Goal: Information Seeking & Learning: Learn about a topic

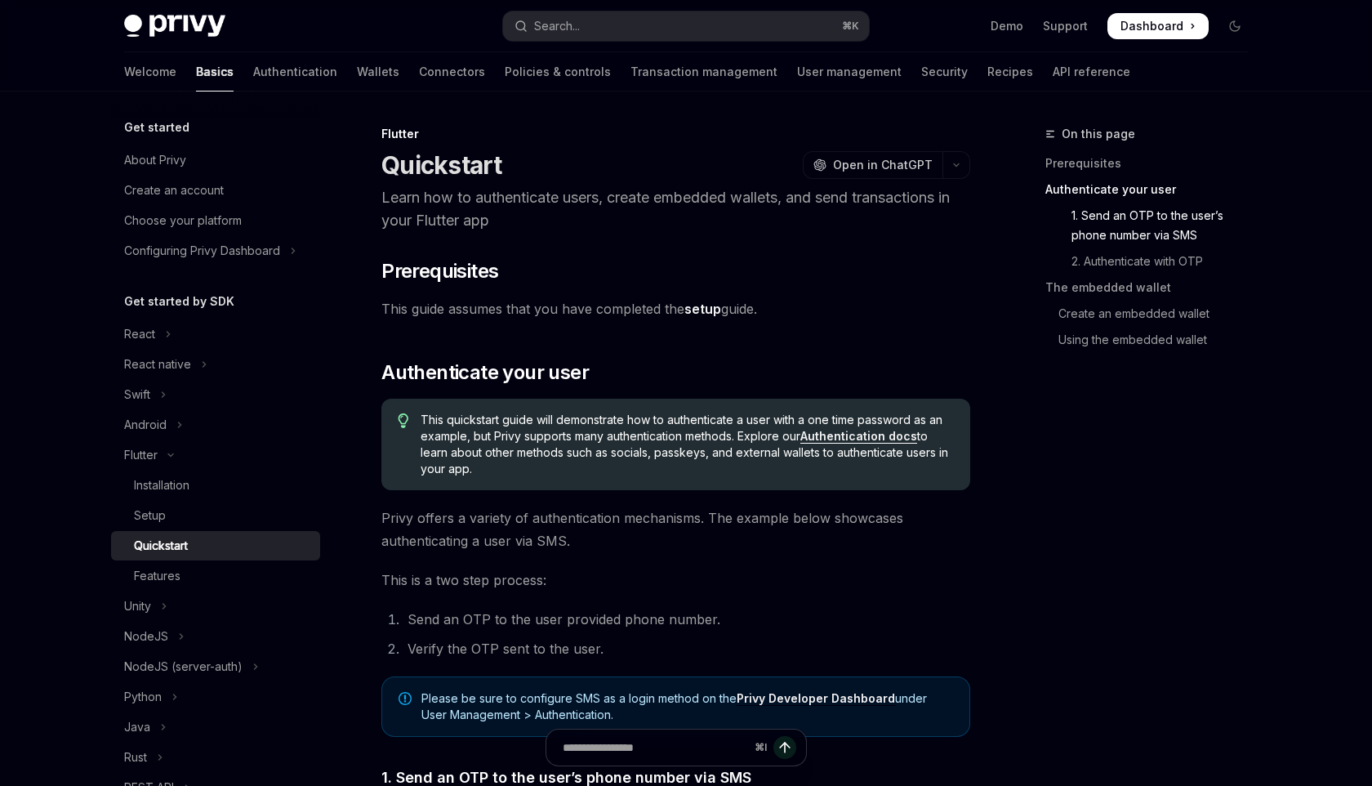
scroll to position [689, 0]
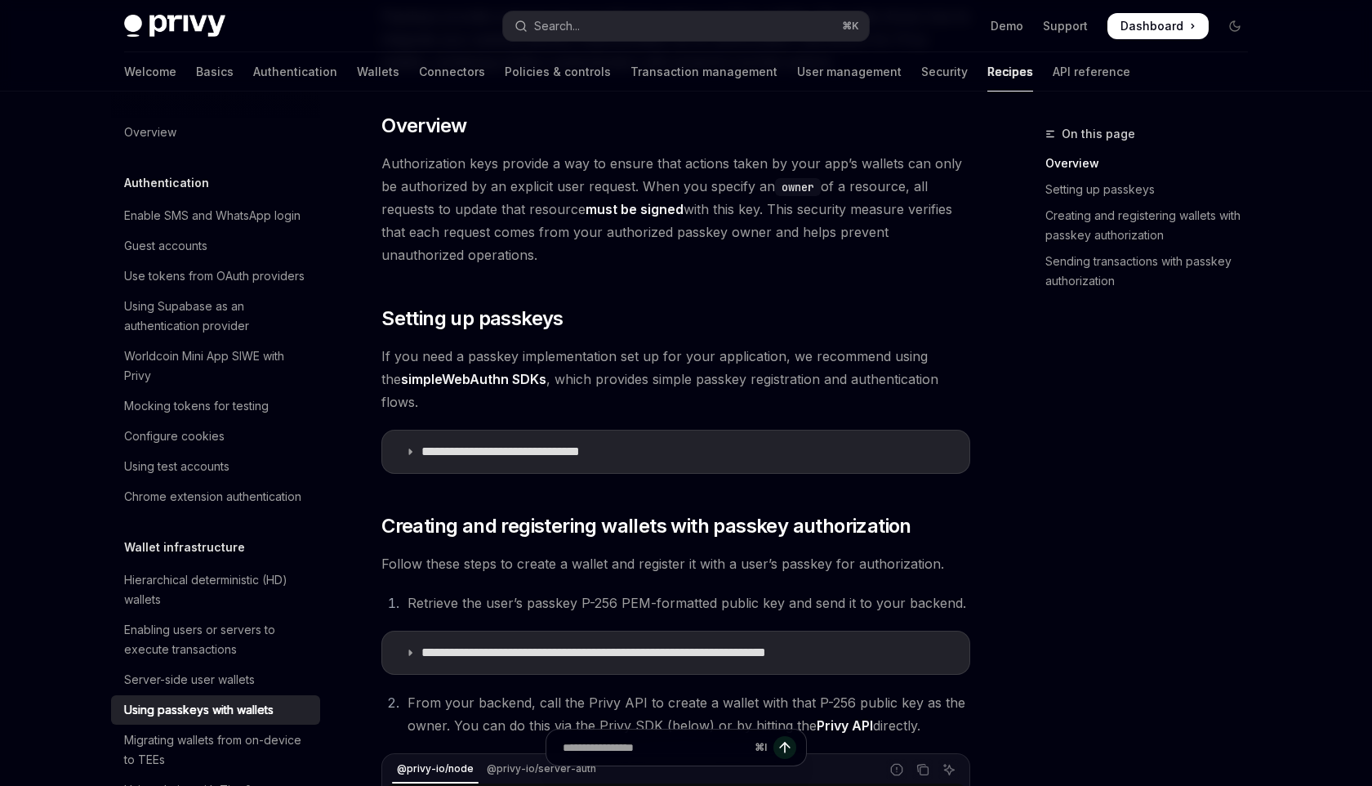
scroll to position [202, 0]
click at [541, 436] on summary "**********" at bounding box center [675, 451] width 587 height 42
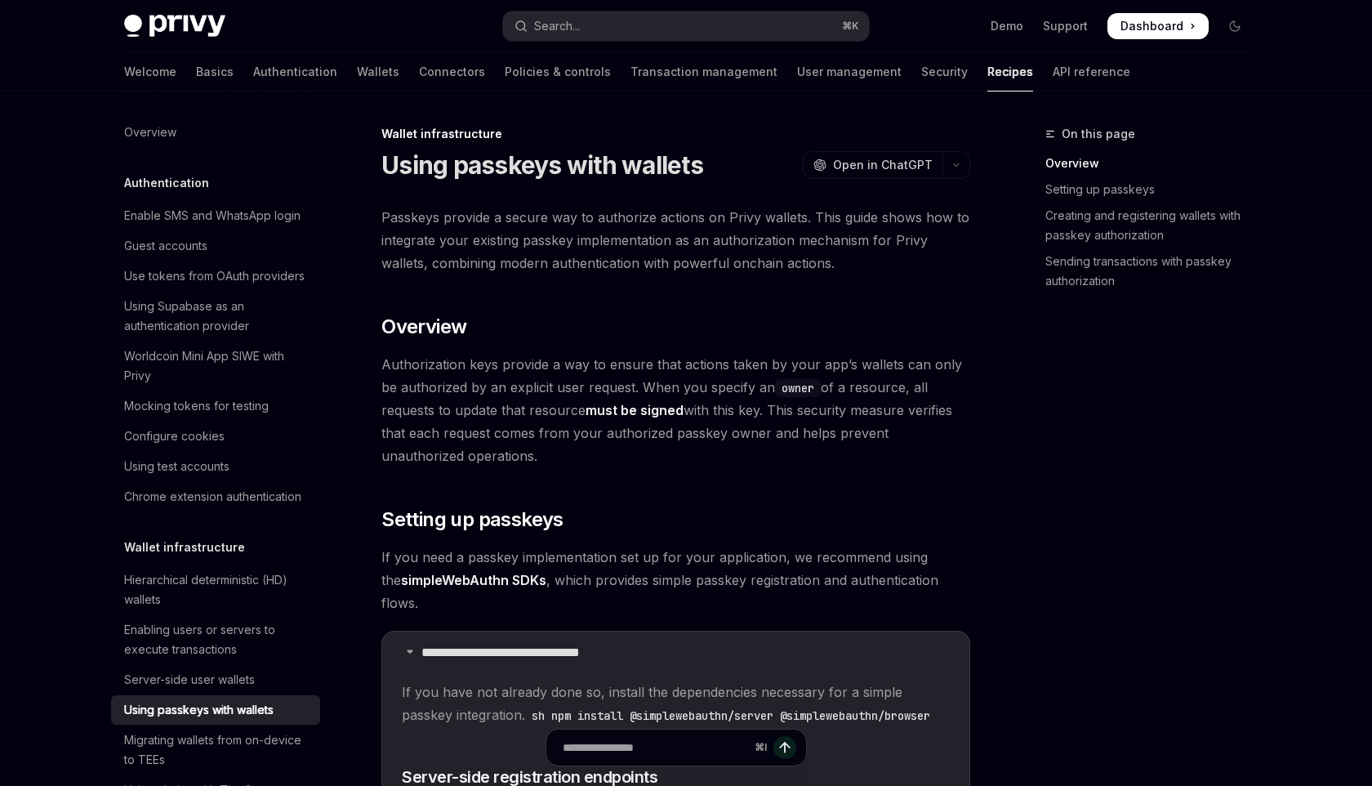
click at [623, 247] on span "Passkeys provide a secure way to authorize actions on Privy wallets. This guide…" at bounding box center [676, 240] width 589 height 69
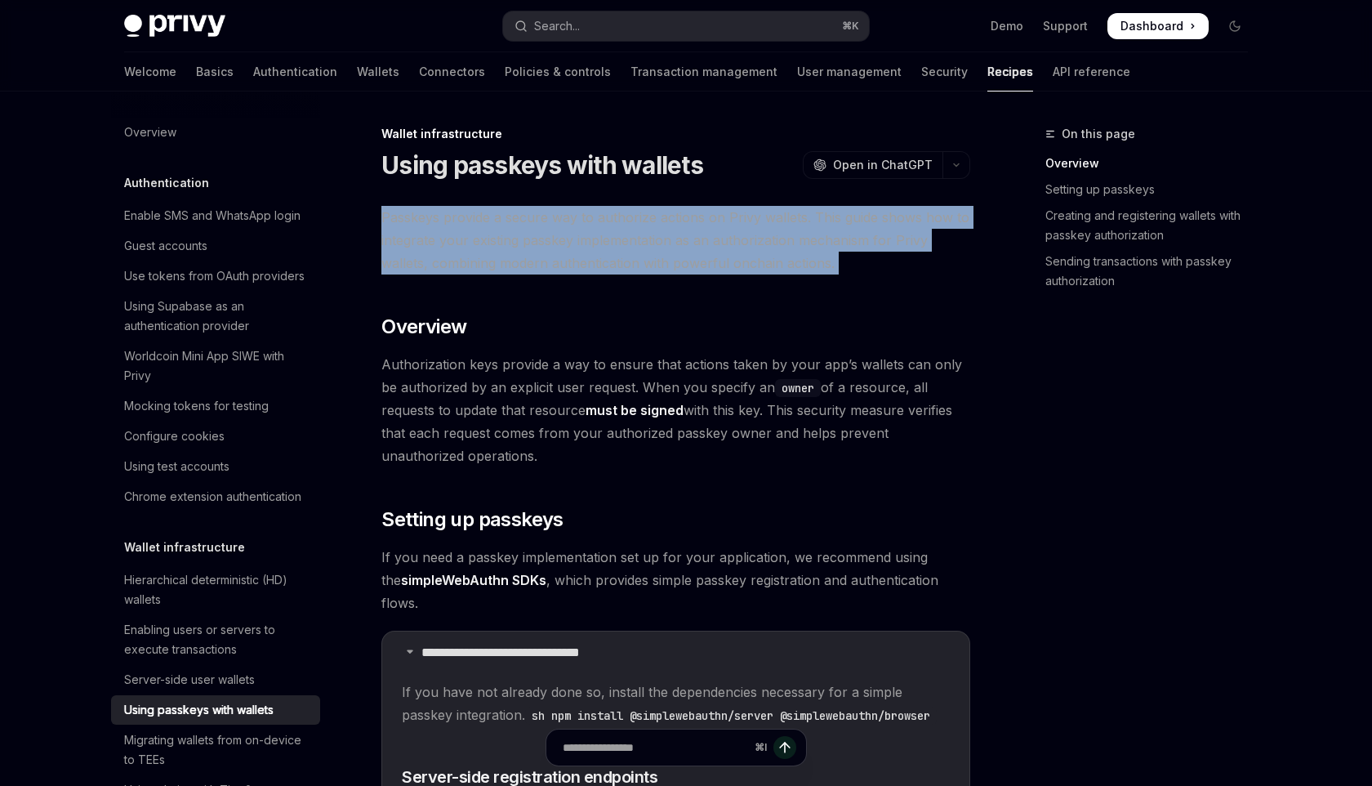
click at [623, 247] on span "Passkeys provide a secure way to authorize actions on Privy wallets. This guide…" at bounding box center [676, 240] width 589 height 69
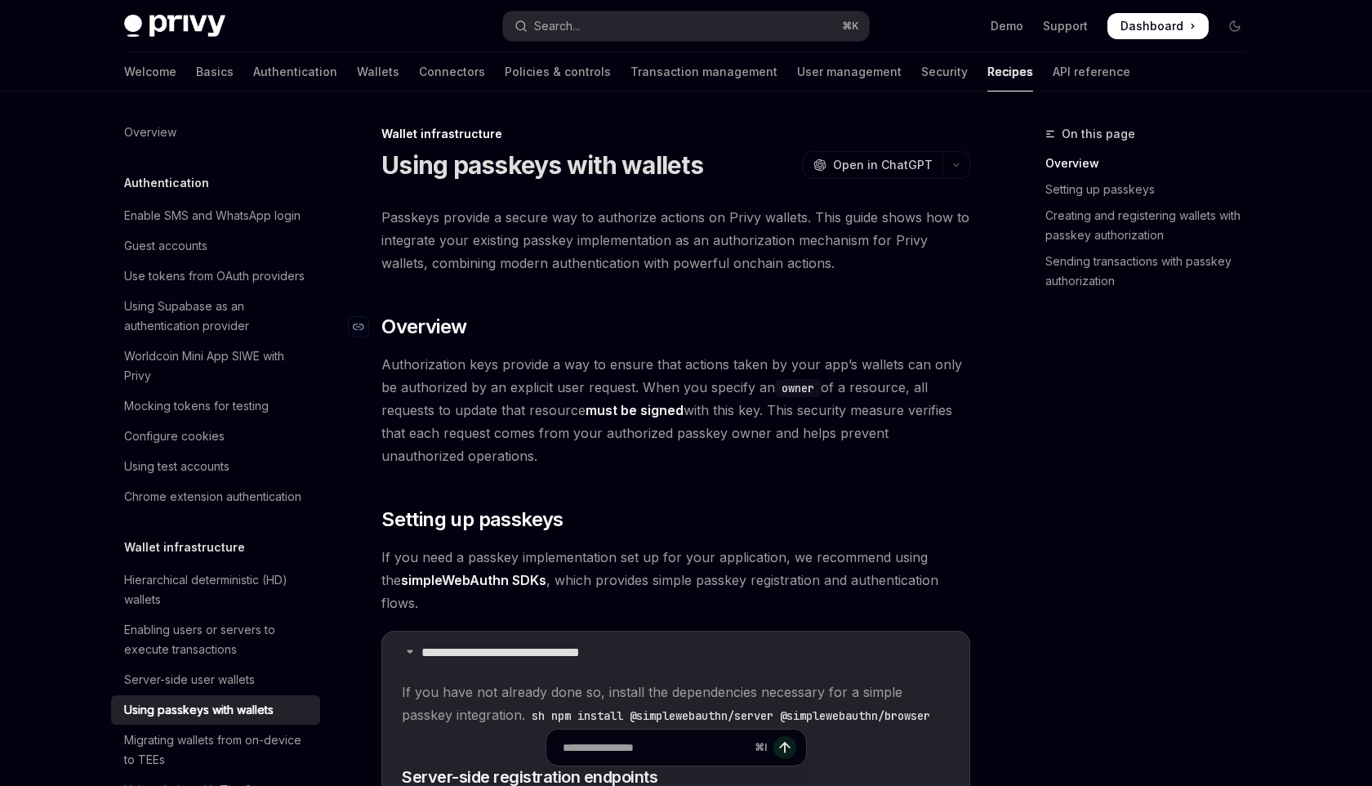
click at [649, 315] on h2 "​ Overview" at bounding box center [676, 327] width 589 height 26
click at [444, 234] on span "Passkeys provide a secure way to authorize actions on Privy wallets. This guide…" at bounding box center [676, 240] width 589 height 69
drag, startPoint x: 444, startPoint y: 234, endPoint x: 651, endPoint y: 240, distance: 206.8
click at [651, 240] on span "Passkeys provide a secure way to authorize actions on Privy wallets. This guide…" at bounding box center [676, 240] width 589 height 69
click at [684, 239] on span "Passkeys provide a secure way to authorize actions on Privy wallets. This guide…" at bounding box center [676, 240] width 589 height 69
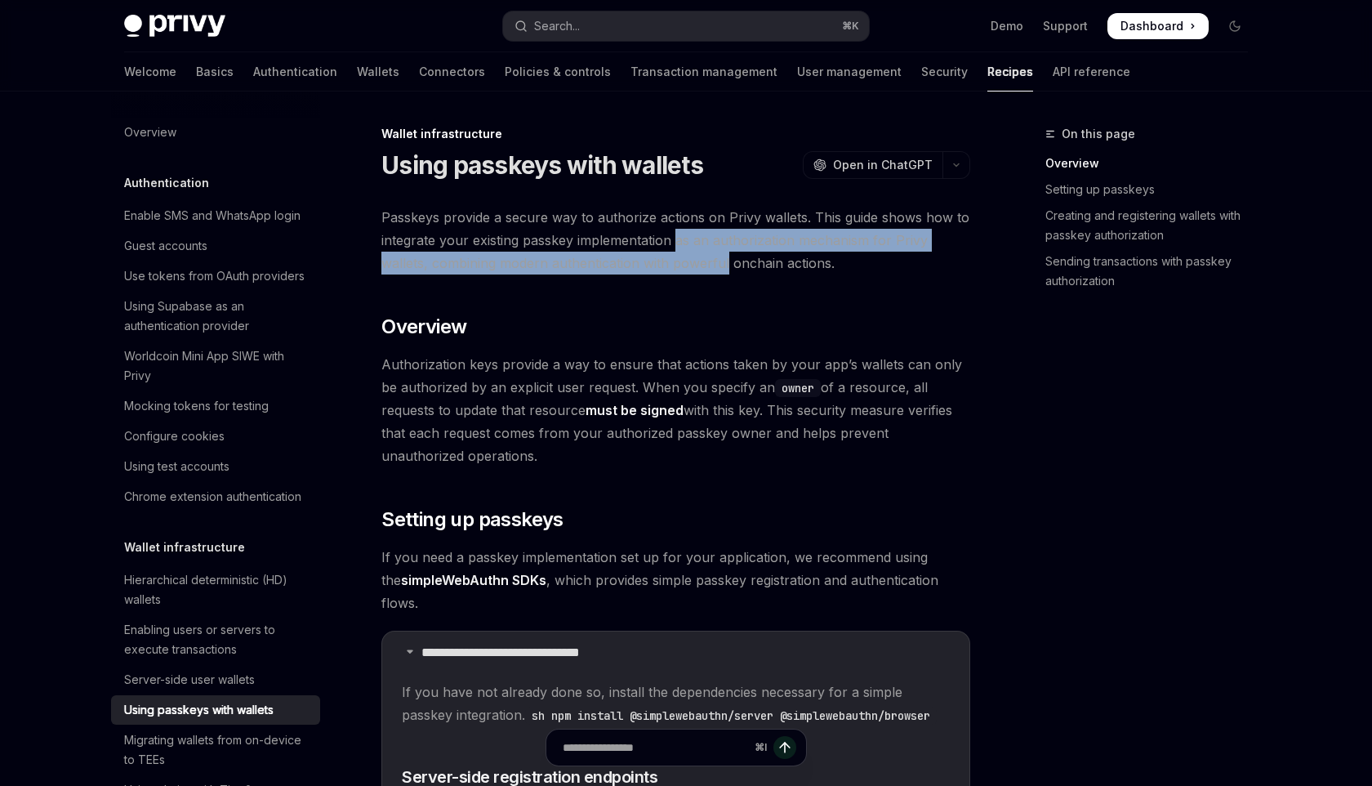
drag, startPoint x: 684, startPoint y: 239, endPoint x: 716, endPoint y: 263, distance: 39.7
click at [715, 263] on span "Passkeys provide a secure way to authorize actions on Privy wallets. This guide…" at bounding box center [676, 240] width 589 height 69
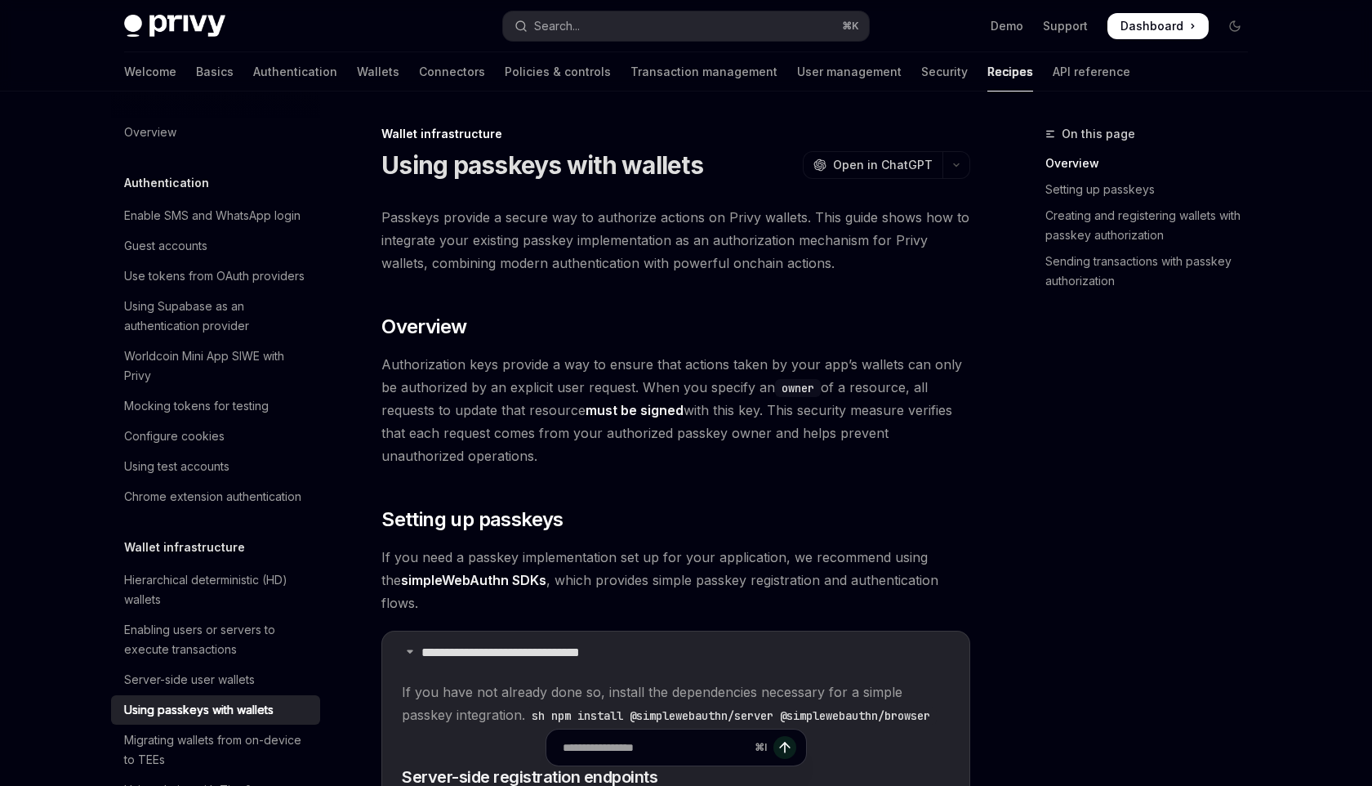
click at [651, 364] on span "Authorization keys provide a way to ensure that actions taken by your app’s wal…" at bounding box center [676, 410] width 589 height 114
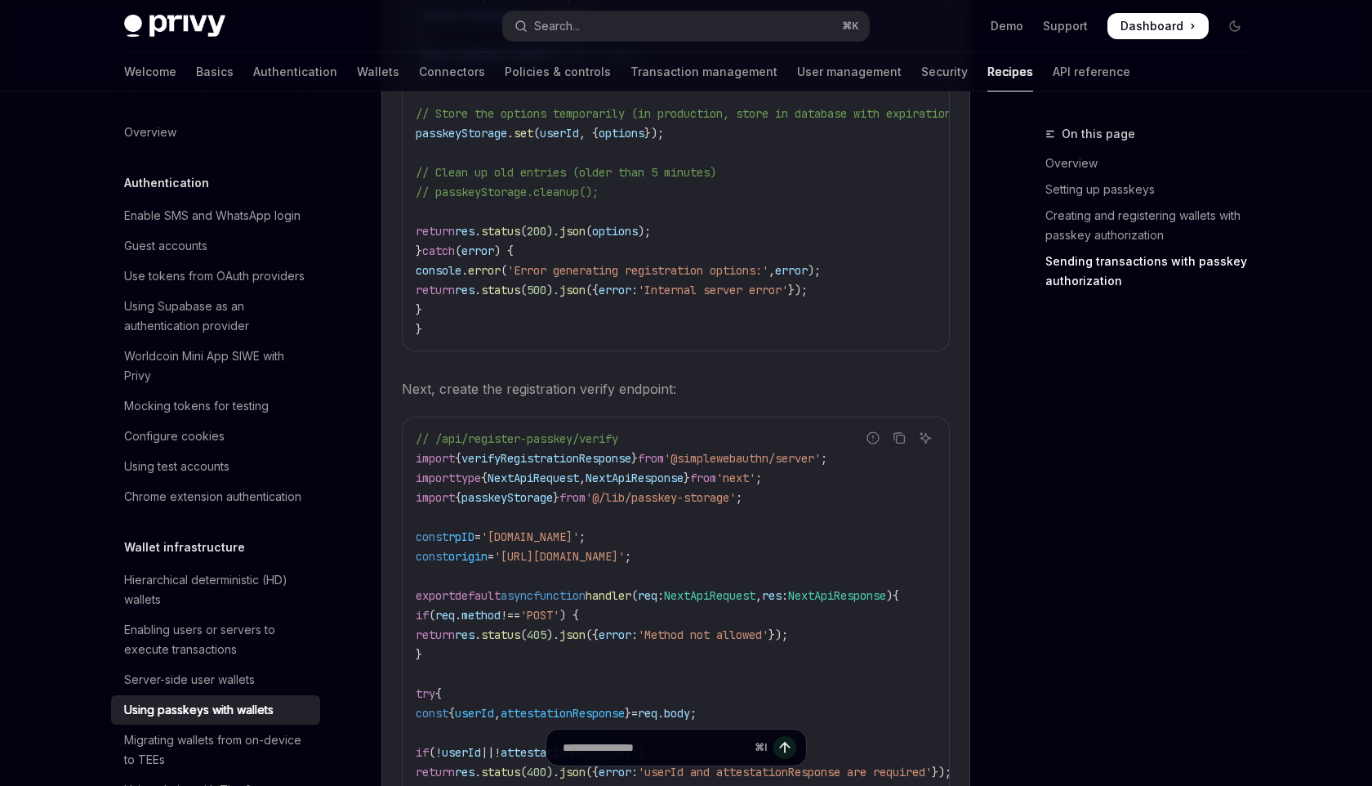
scroll to position [1462, 0]
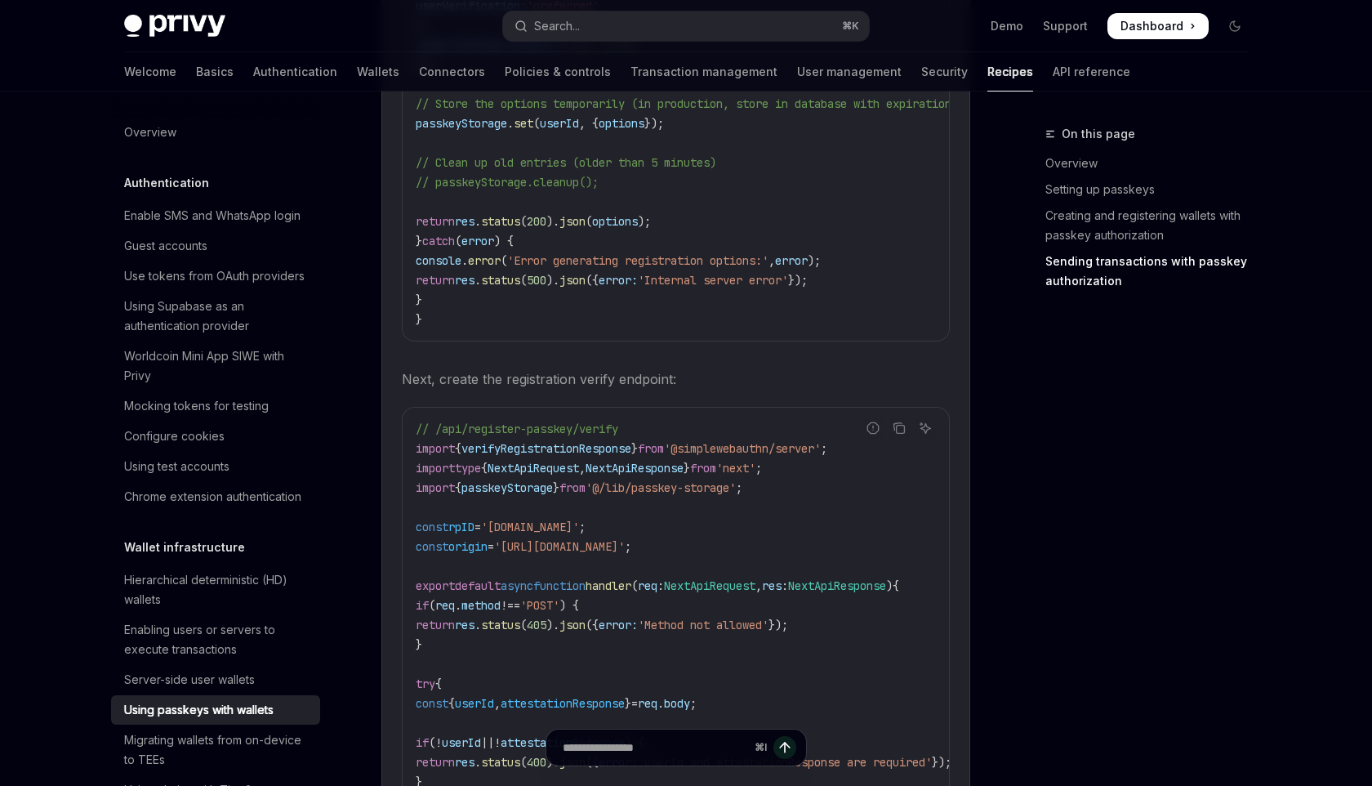
click at [656, 391] on span "Next, create the registration verify endpoint:" at bounding box center [676, 379] width 548 height 23
click at [729, 391] on span "Next, create the registration verify endpoint:" at bounding box center [676, 379] width 548 height 23
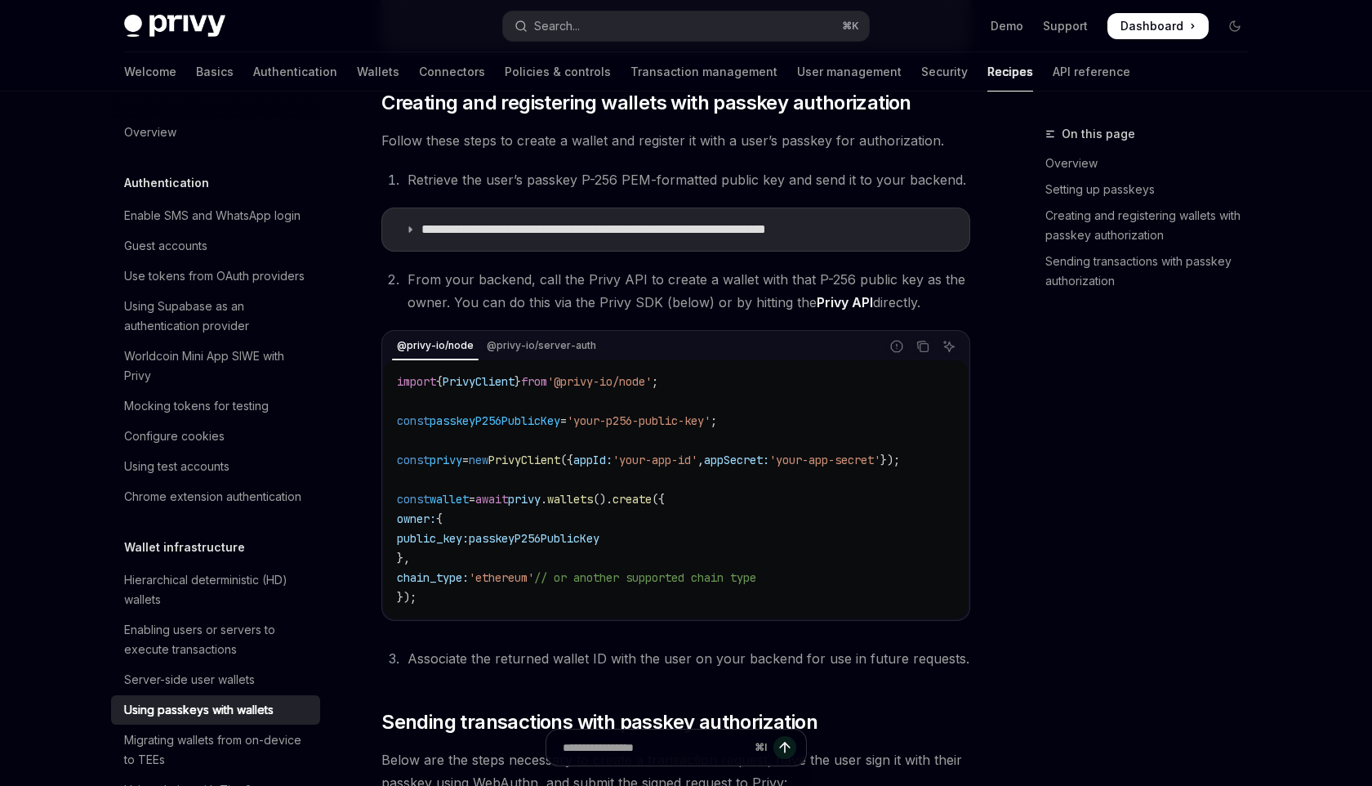
scroll to position [3948, 0]
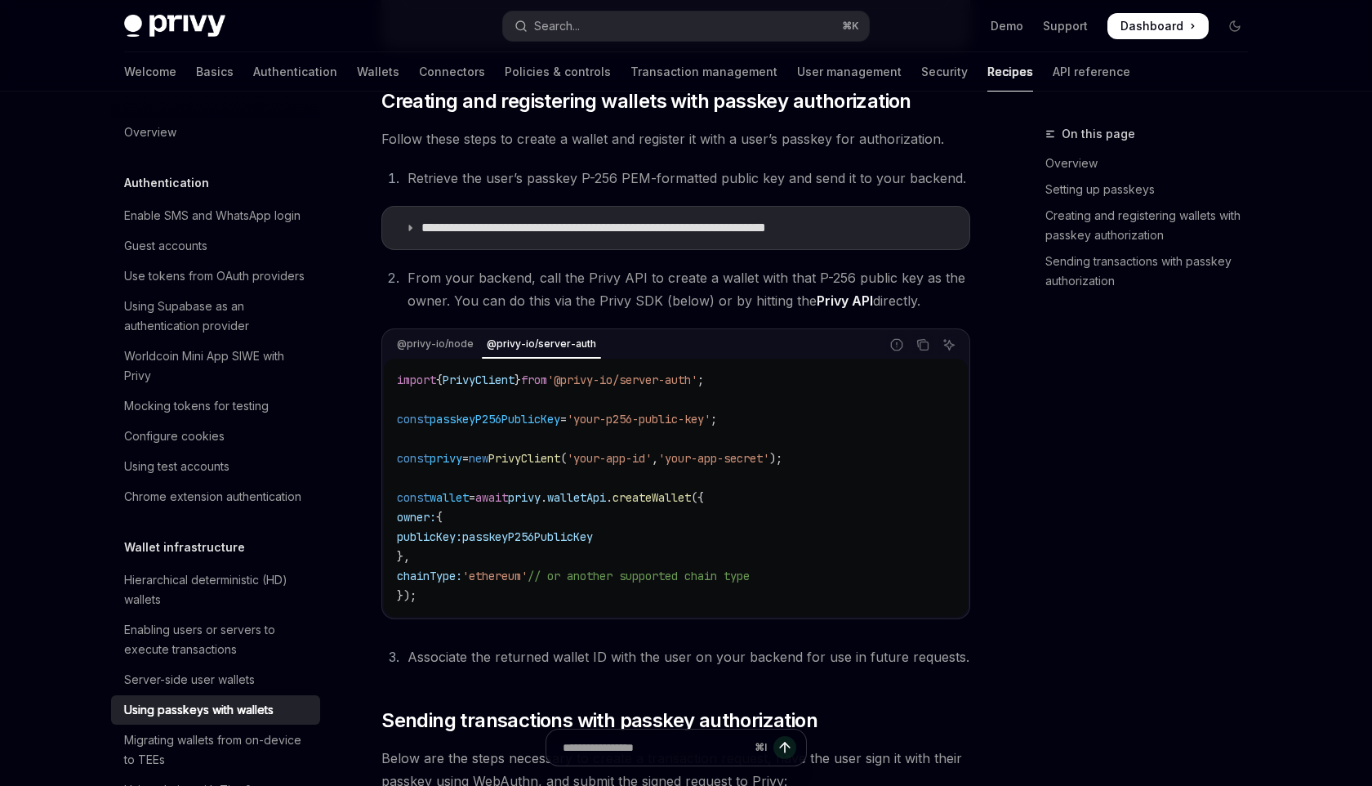
click at [650, 466] on span "'your-app-id'" at bounding box center [609, 458] width 85 height 15
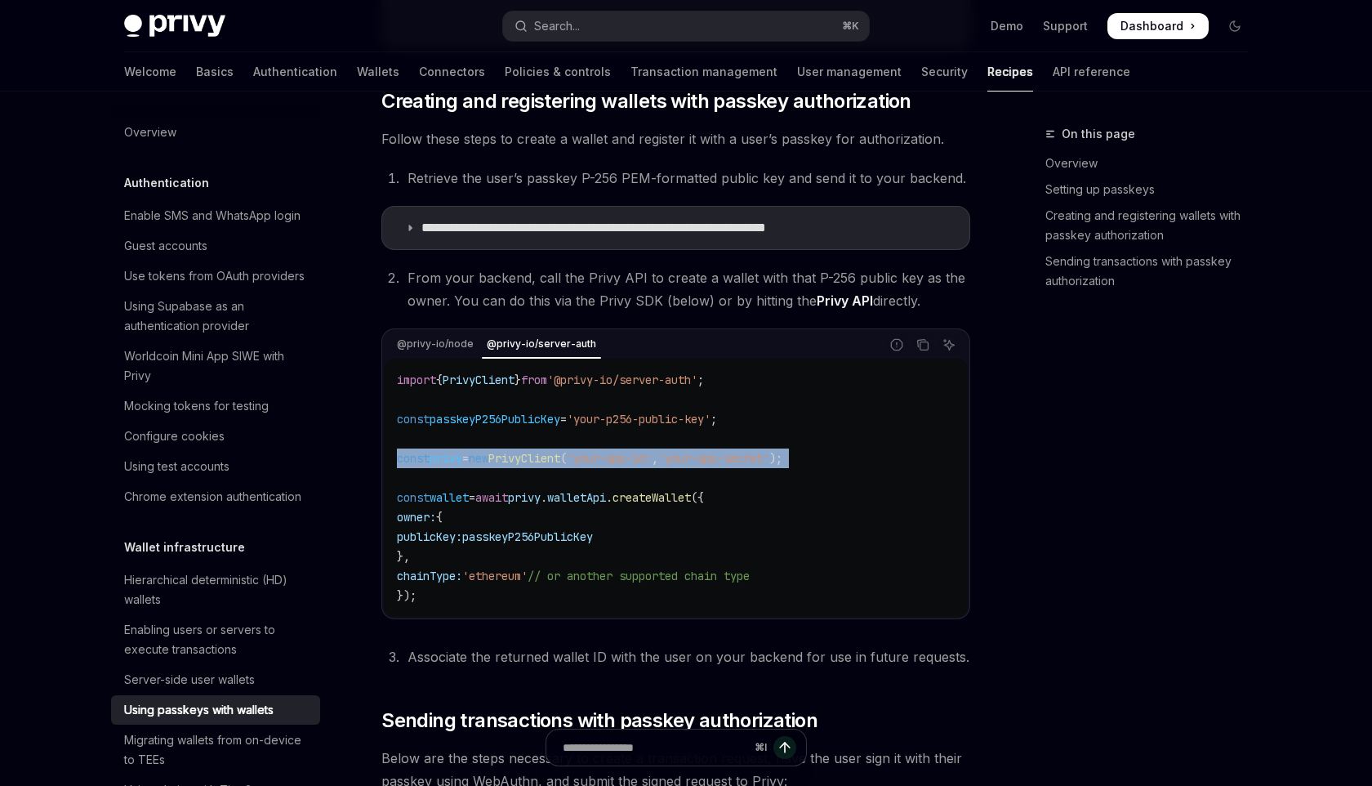
click at [650, 466] on span "'your-app-id'" at bounding box center [609, 458] width 85 height 15
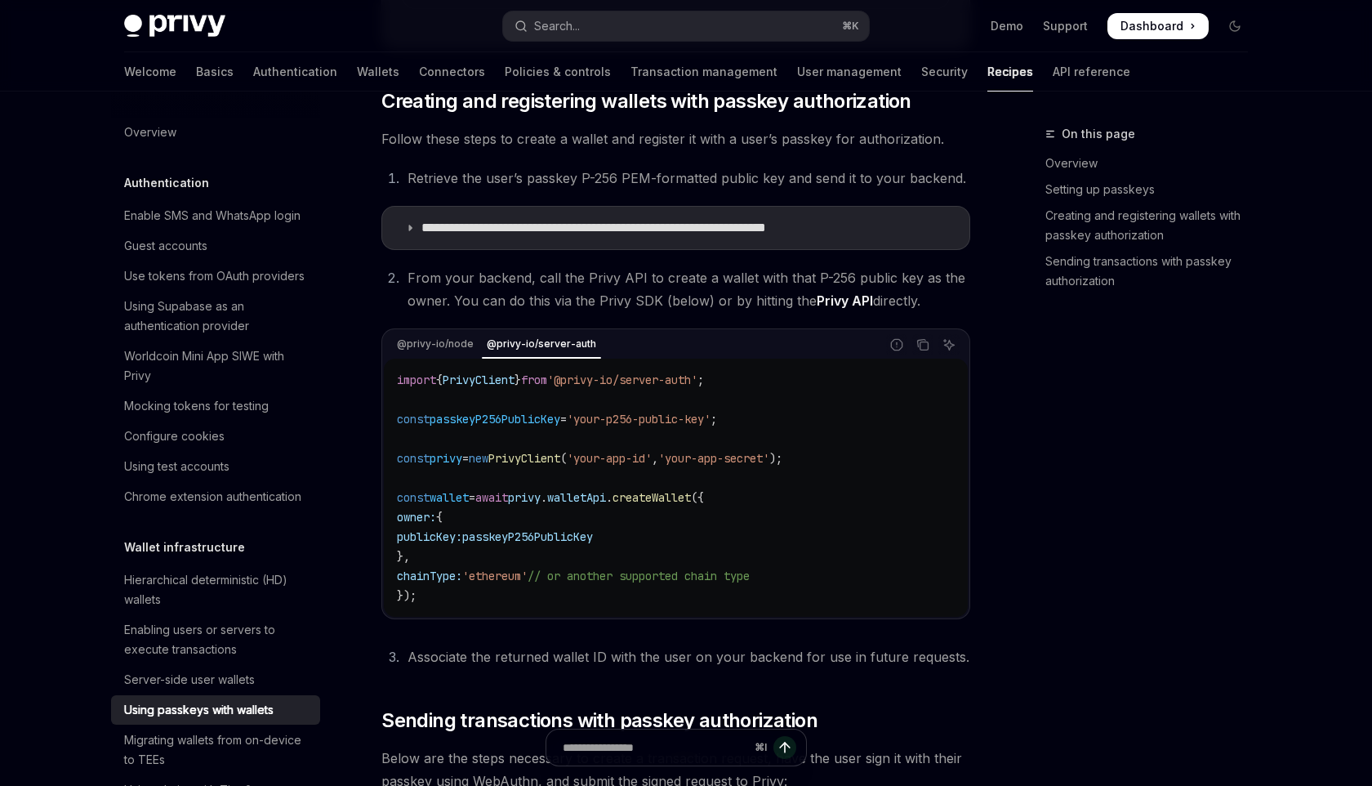
click at [687, 505] on span "createWallet" at bounding box center [652, 497] width 78 height 15
click at [676, 505] on code "import { PrivyClient } from '@privy-io/server-auth' ; const passkeyP256PublicKe…" at bounding box center [676, 487] width 558 height 235
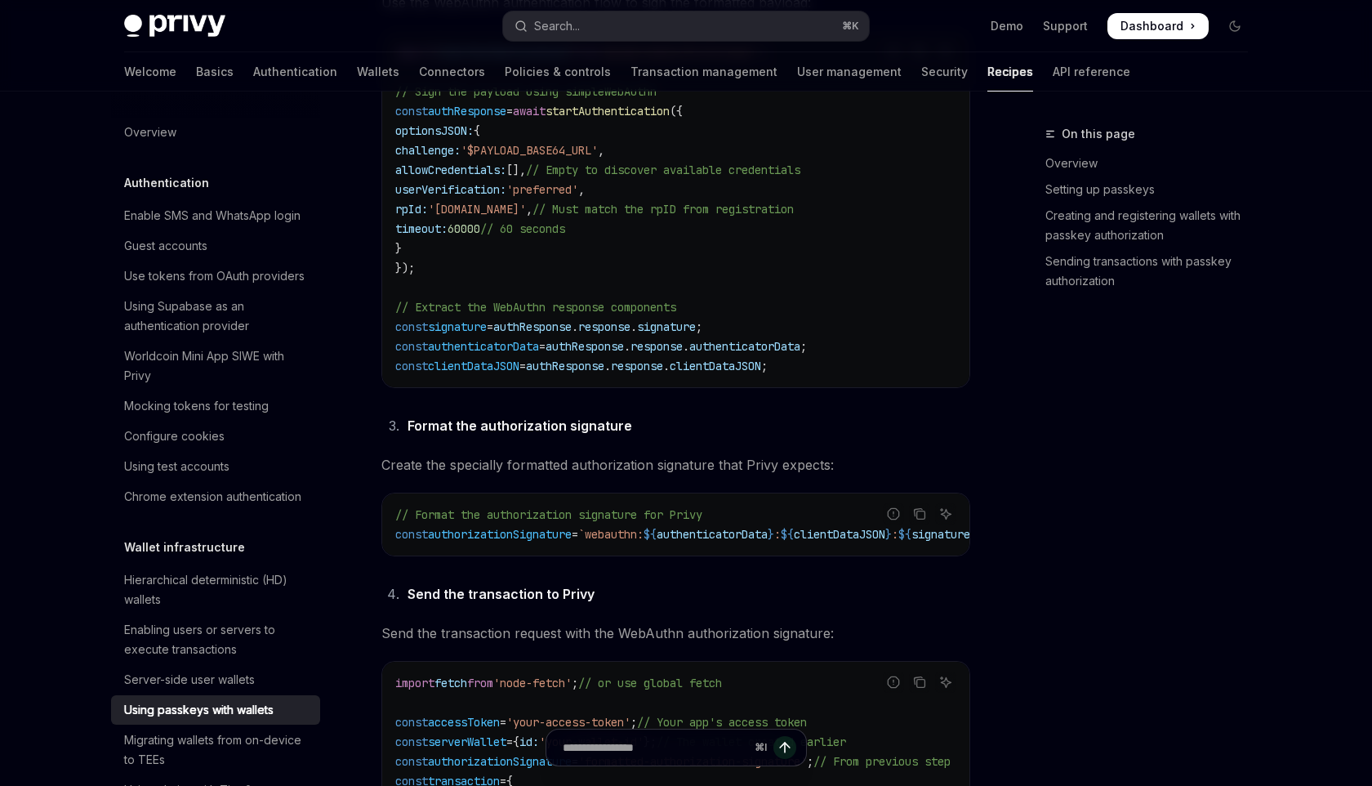
scroll to position [5952, 0]
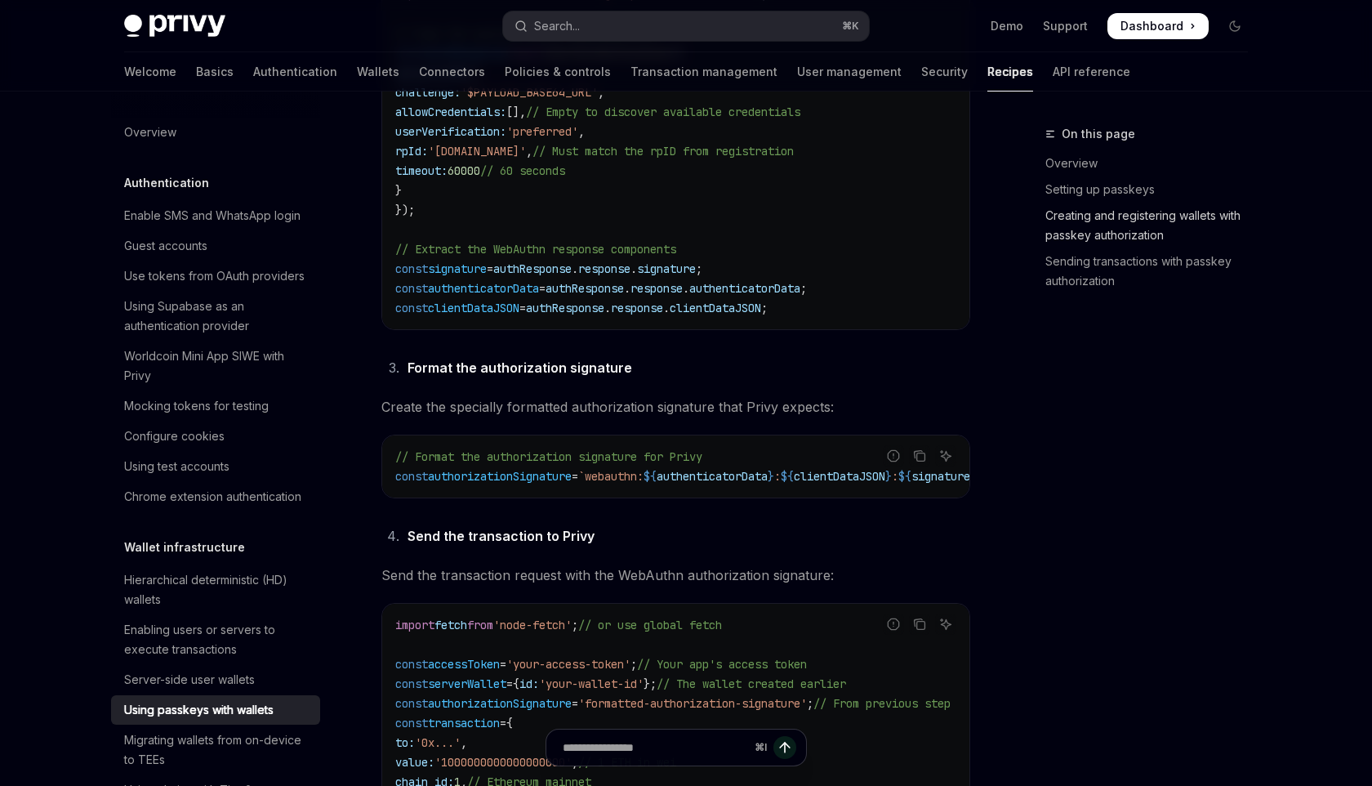
click at [1090, 240] on link "Creating and registering wallets with passkey authorization" at bounding box center [1154, 226] width 216 height 46
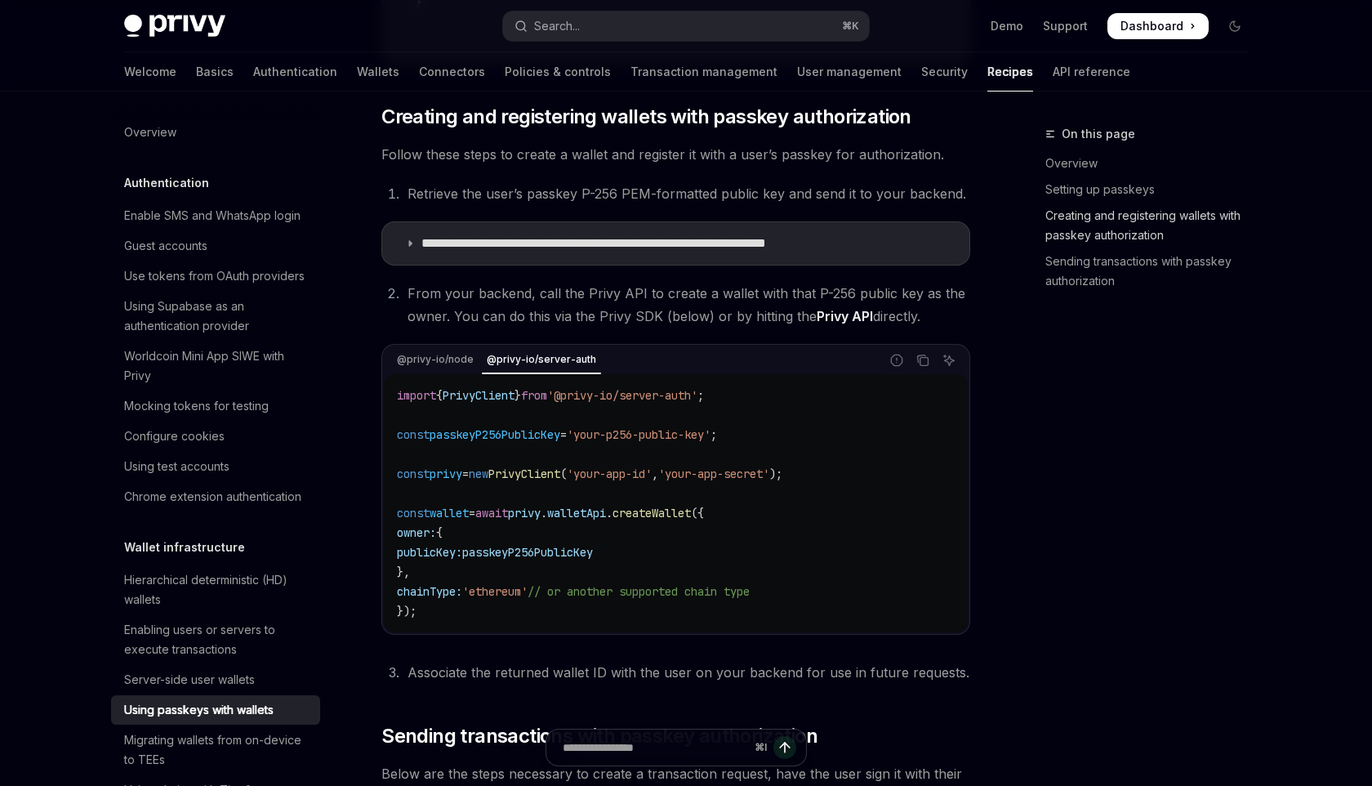
scroll to position [3931, 0]
click at [647, 252] on p "**********" at bounding box center [654, 244] width 465 height 16
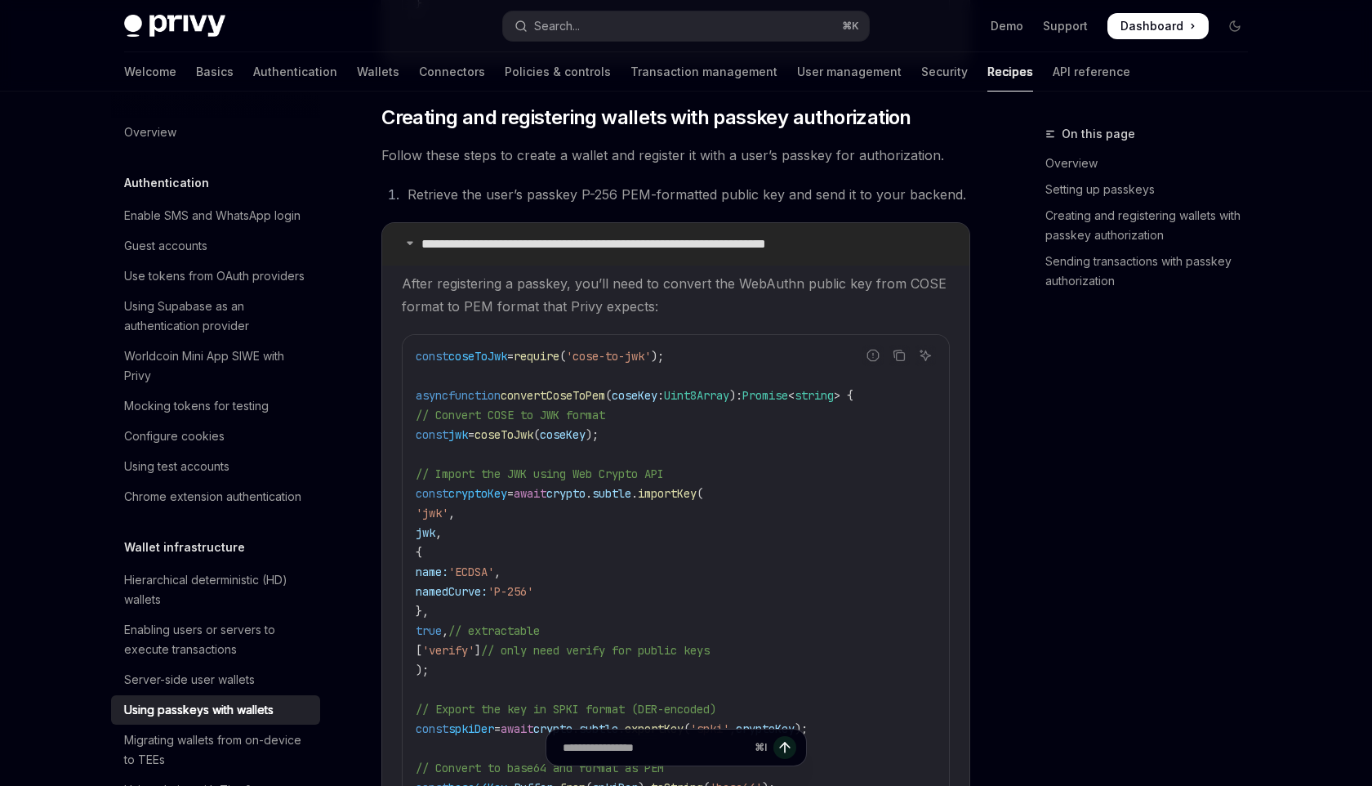
click at [649, 252] on p "**********" at bounding box center [654, 244] width 465 height 16
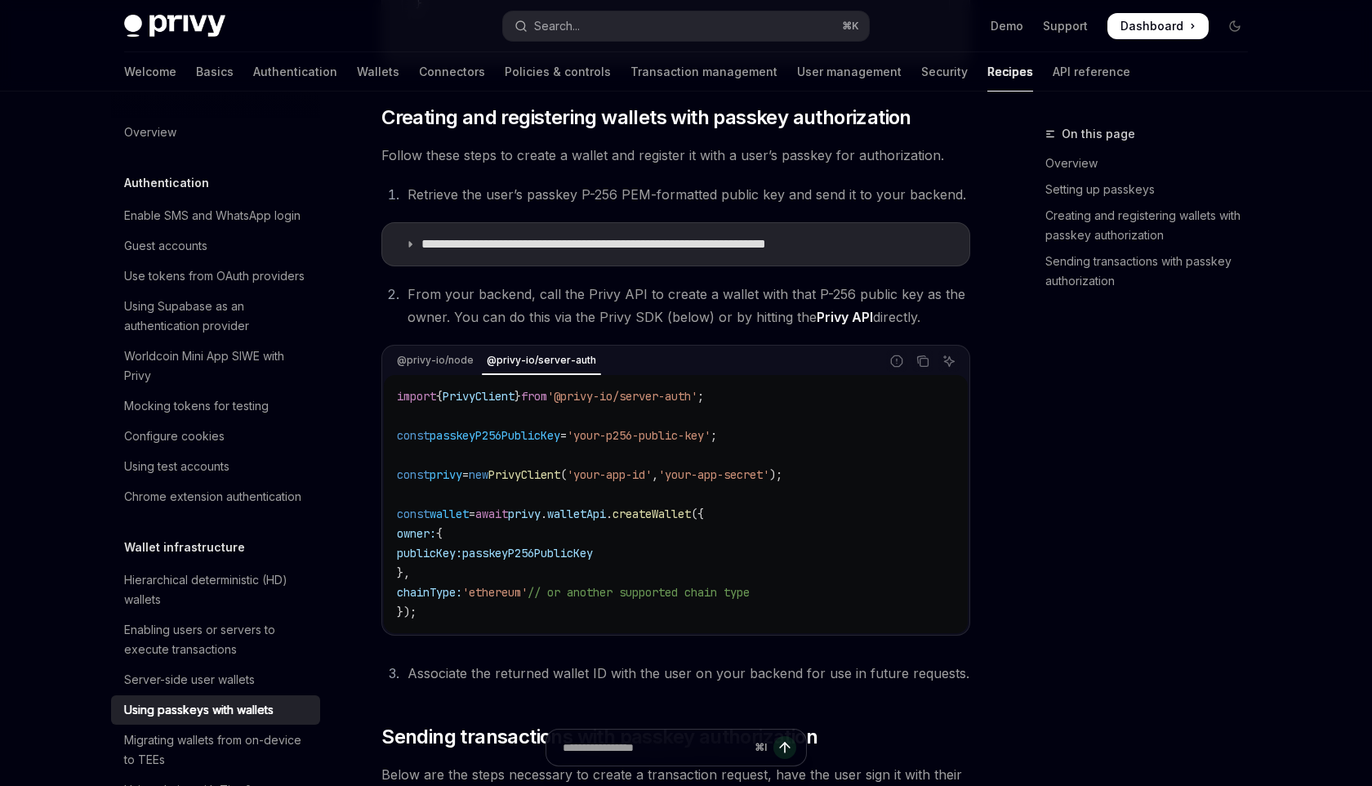
click at [667, 328] on li "From your backend, call the Privy API to create a wallet with that P-256 public…" at bounding box center [687, 306] width 568 height 46
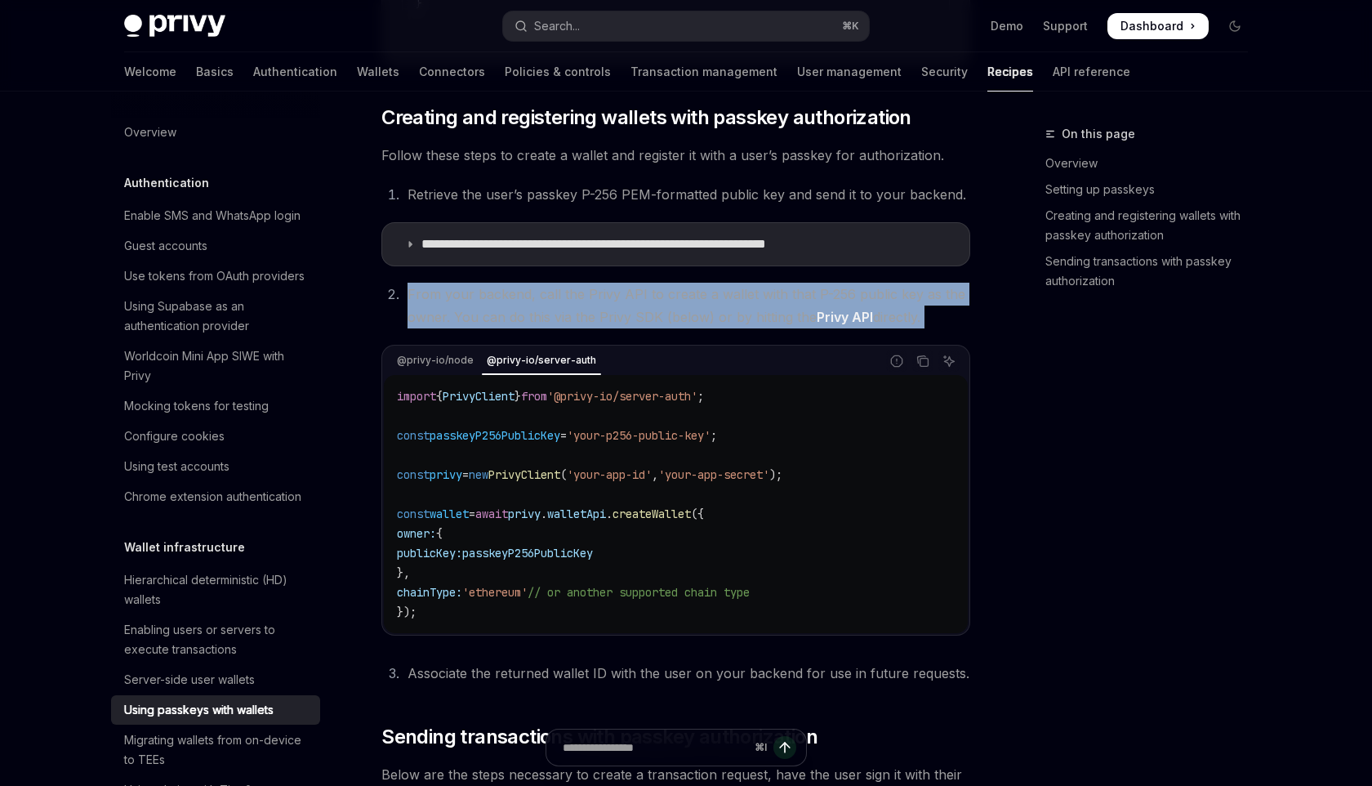
click at [667, 328] on li "From your backend, call the Privy API to create a wallet with that P-256 public…" at bounding box center [687, 306] width 568 height 46
click at [643, 328] on li "From your backend, call the Privy API to create a wallet with that P-256 public…" at bounding box center [687, 306] width 568 height 46
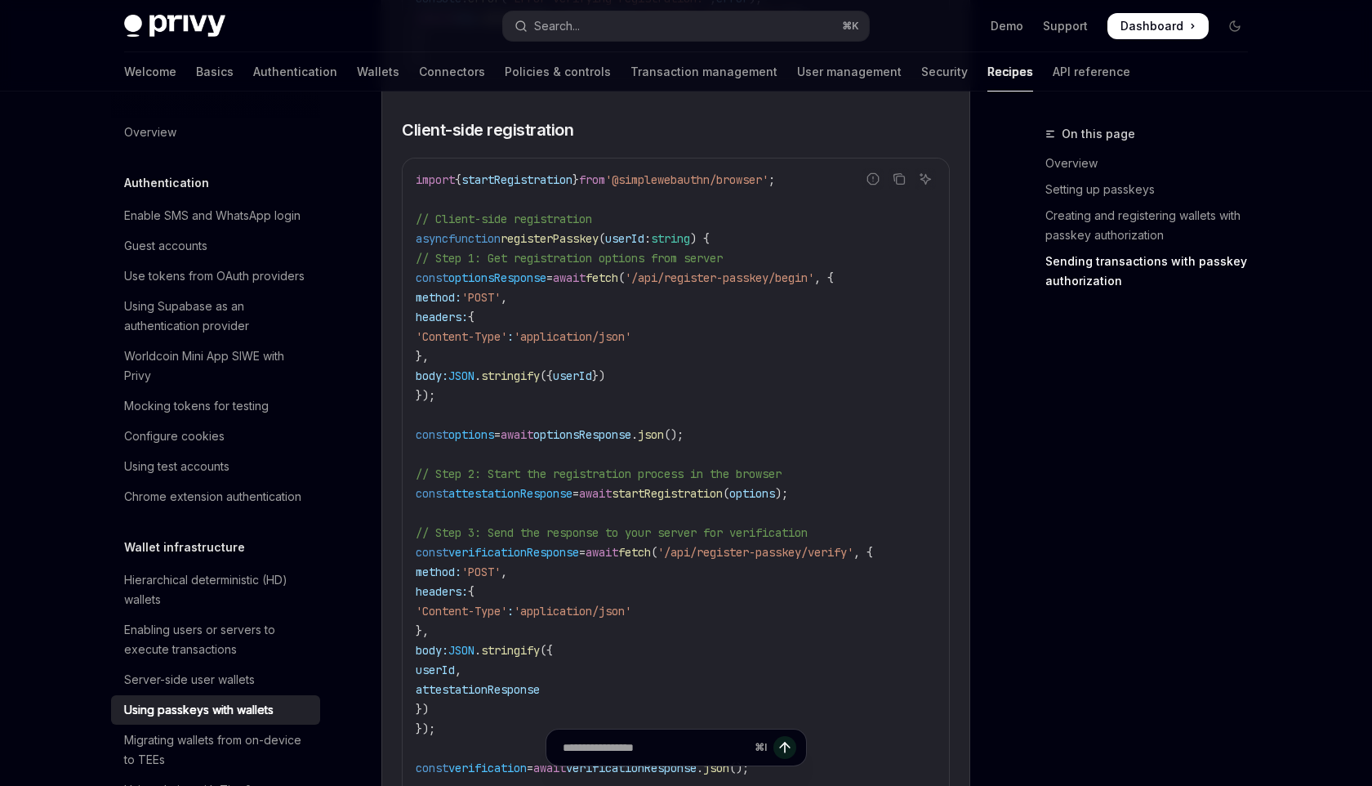
scroll to position [2292, 0]
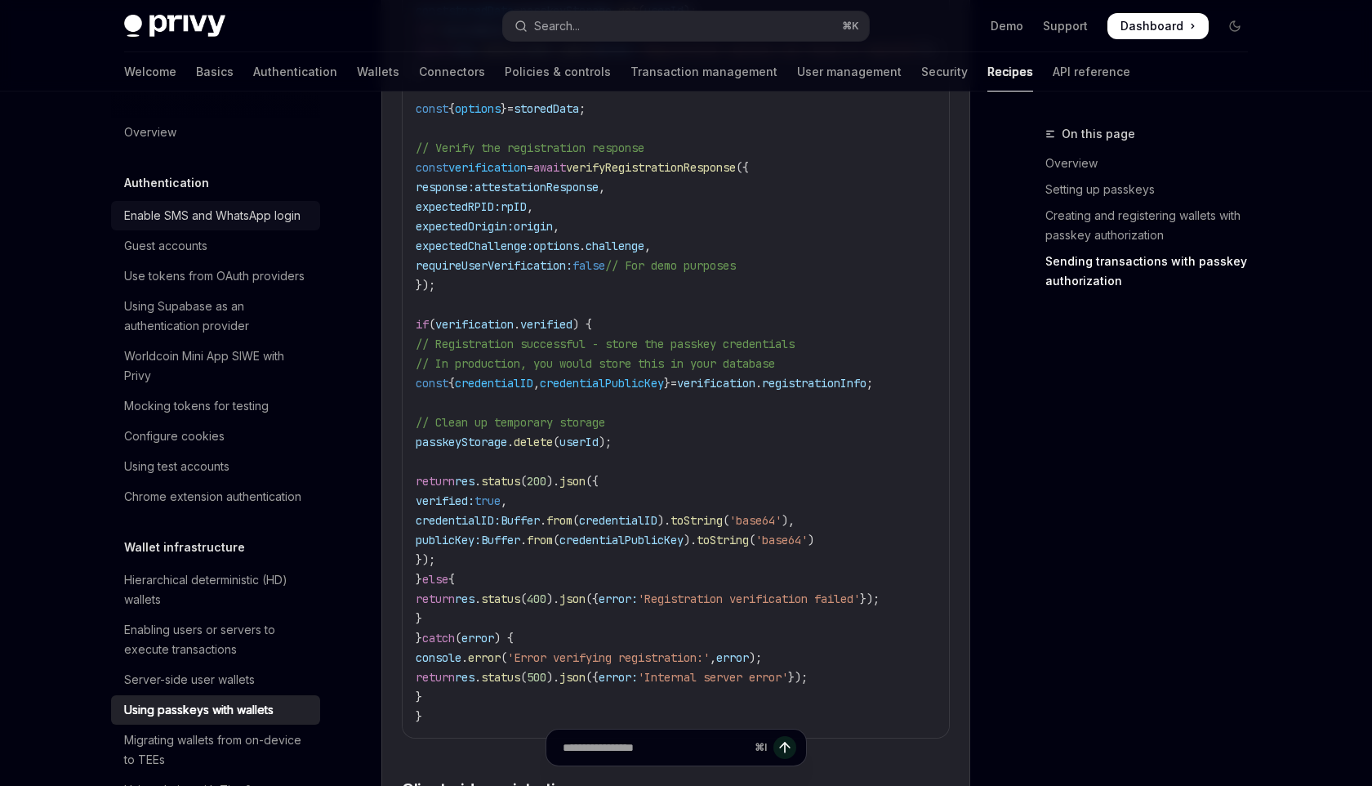
click at [253, 218] on div "Enable SMS and WhatsApp login" at bounding box center [212, 216] width 176 height 20
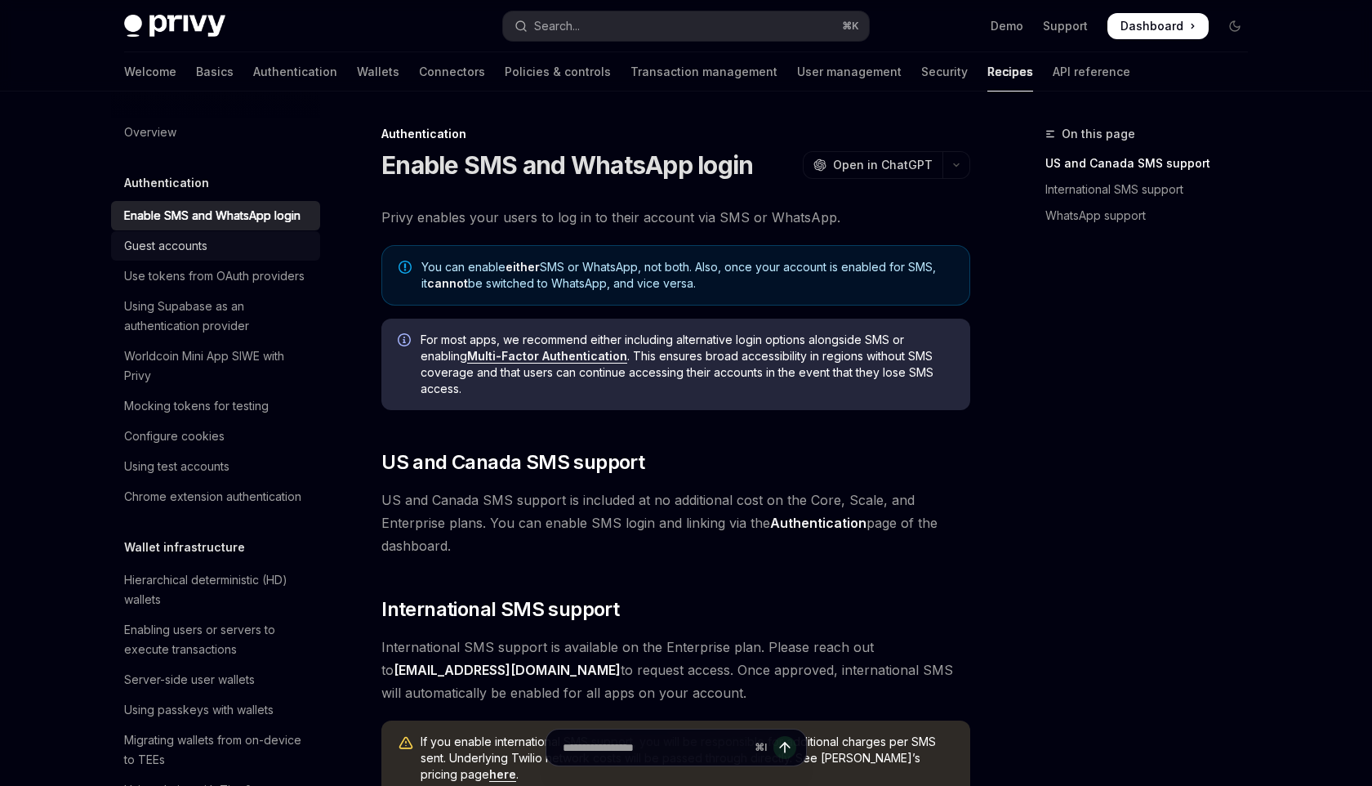
click at [199, 249] on div "Guest accounts" at bounding box center [165, 246] width 83 height 20
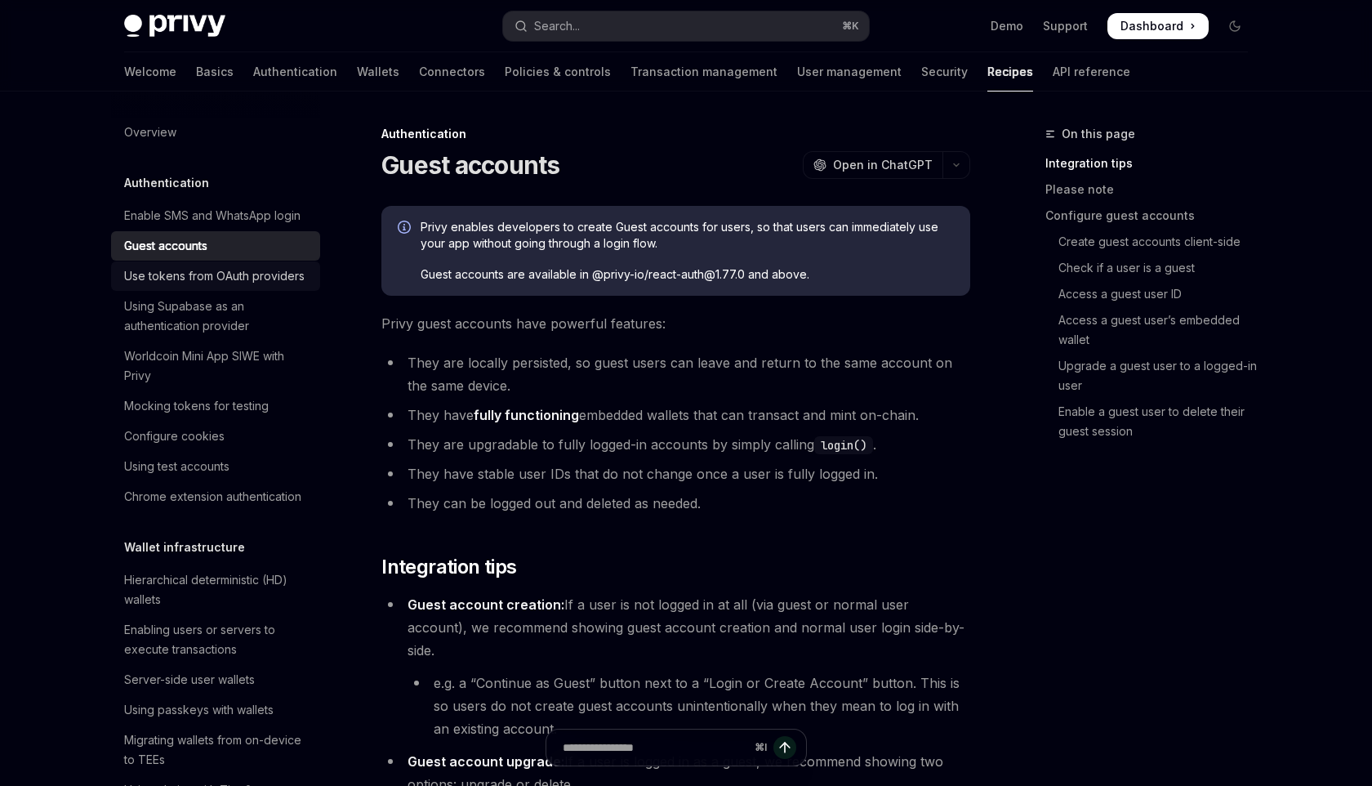
click at [241, 279] on div "Use tokens from OAuth providers" at bounding box center [214, 276] width 181 height 20
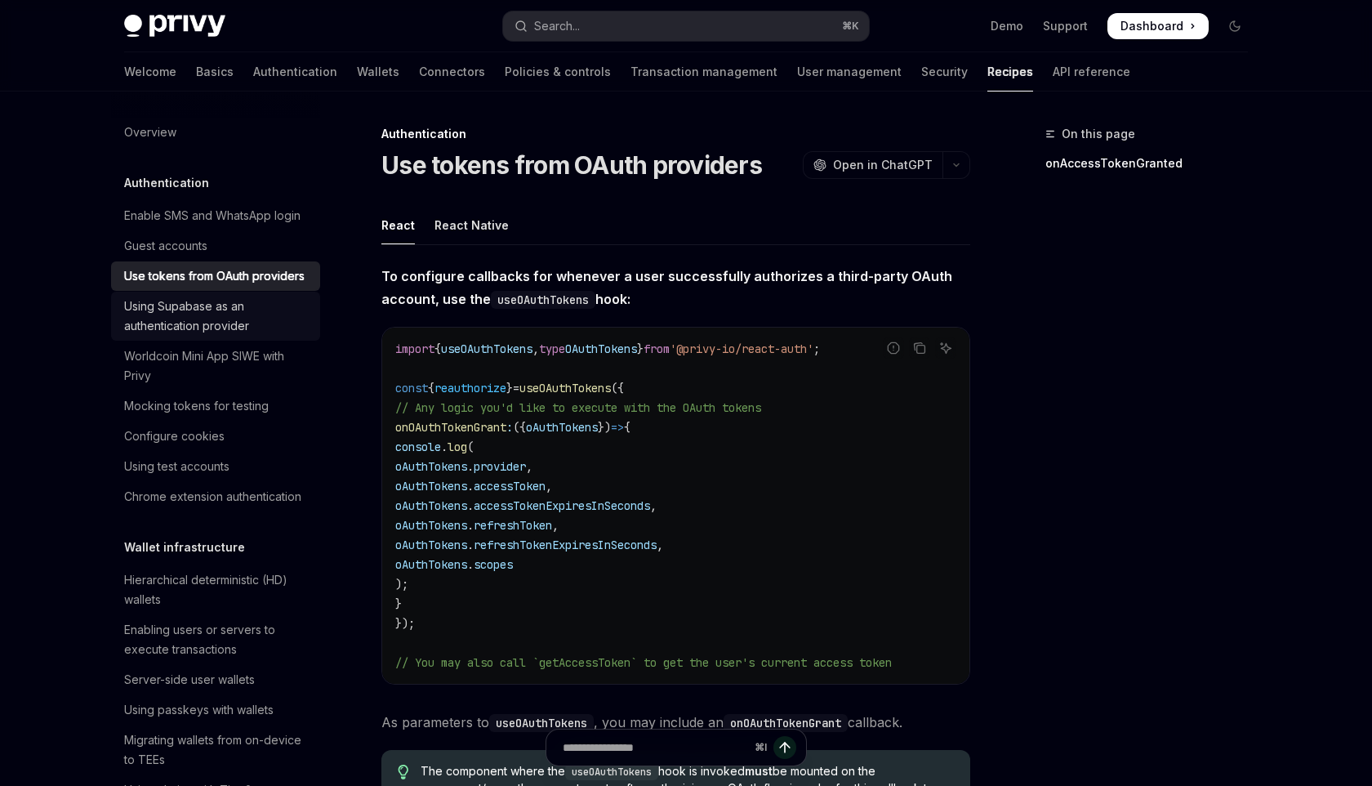
click at [249, 310] on div "Using Supabase as an authentication provider" at bounding box center [217, 316] width 186 height 39
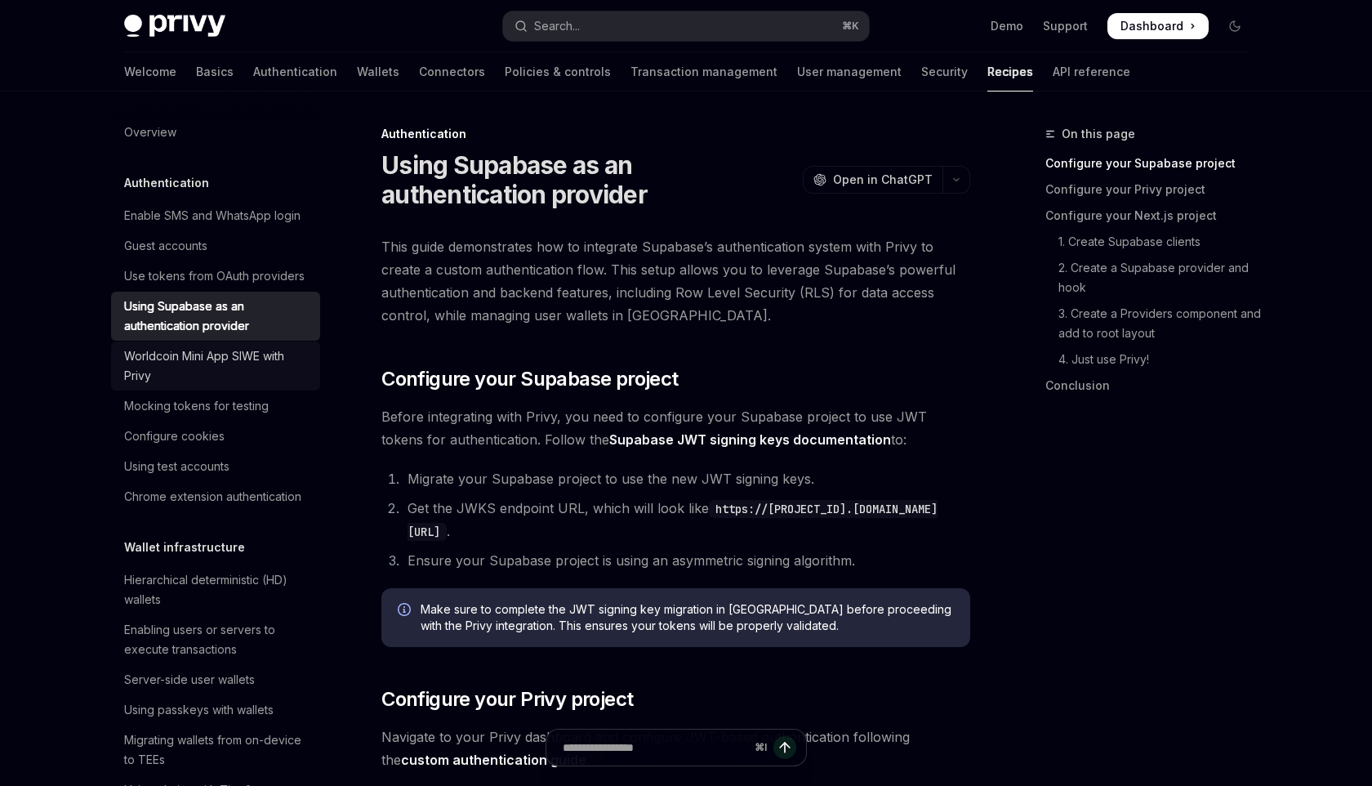
click at [261, 355] on div "Worldcoin Mini App SIWE with Privy" at bounding box center [217, 365] width 186 height 39
type textarea "*"
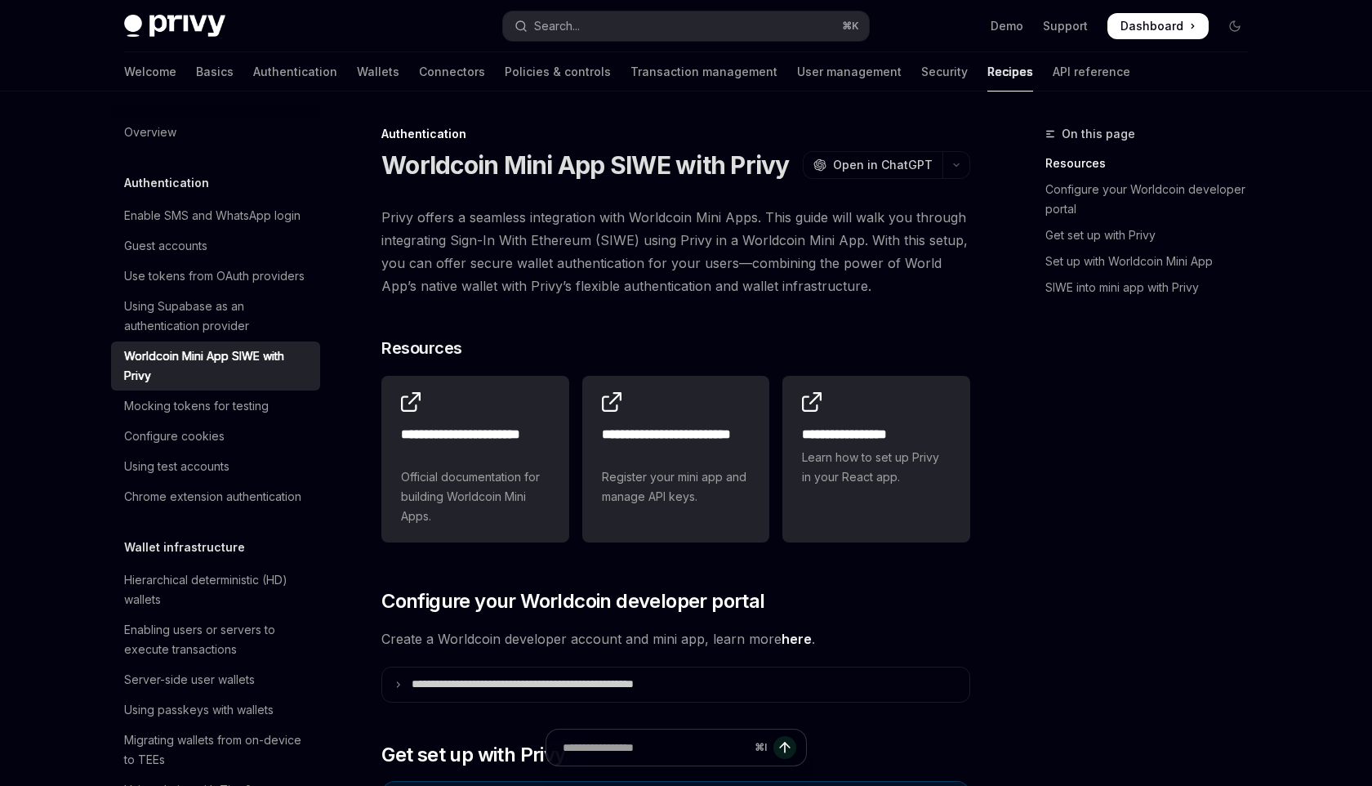
click at [489, 285] on span "Privy offers a seamless integration with Worldcoin Mini Apps. This guide will w…" at bounding box center [676, 251] width 589 height 91
